Goal: Task Accomplishment & Management: Manage account settings

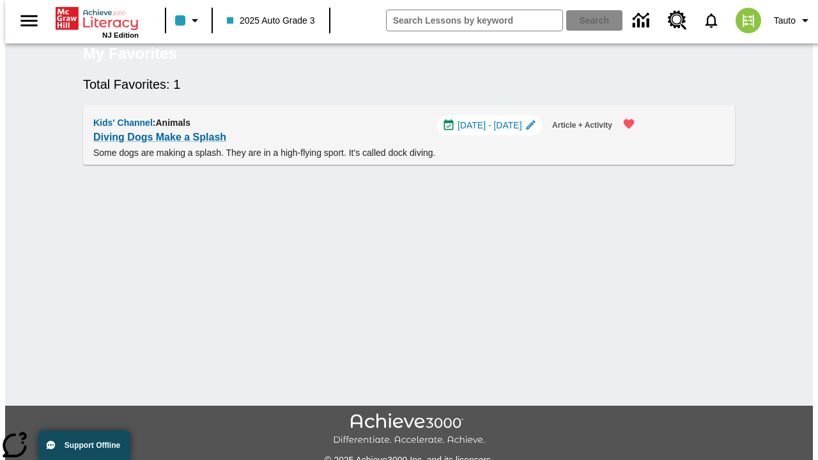
click at [495, 132] on span "[DATE] - [DATE]" at bounding box center [490, 125] width 65 height 13
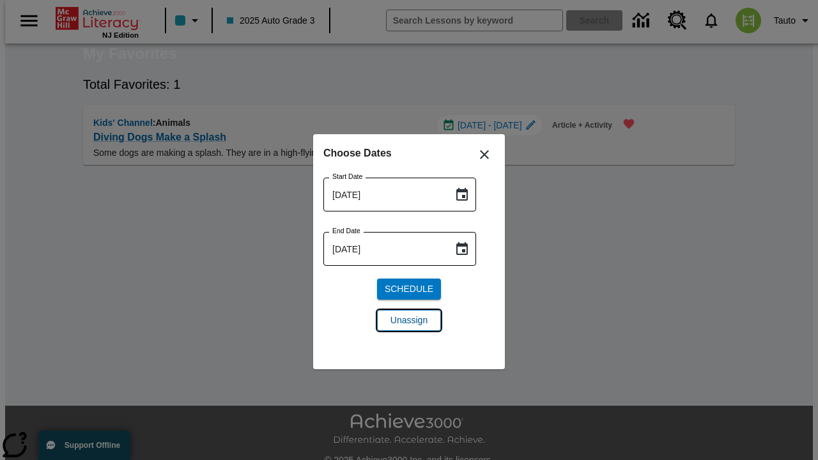
click at [409, 320] on span "Unassign" at bounding box center [408, 320] width 37 height 13
